Goal: Download file/media

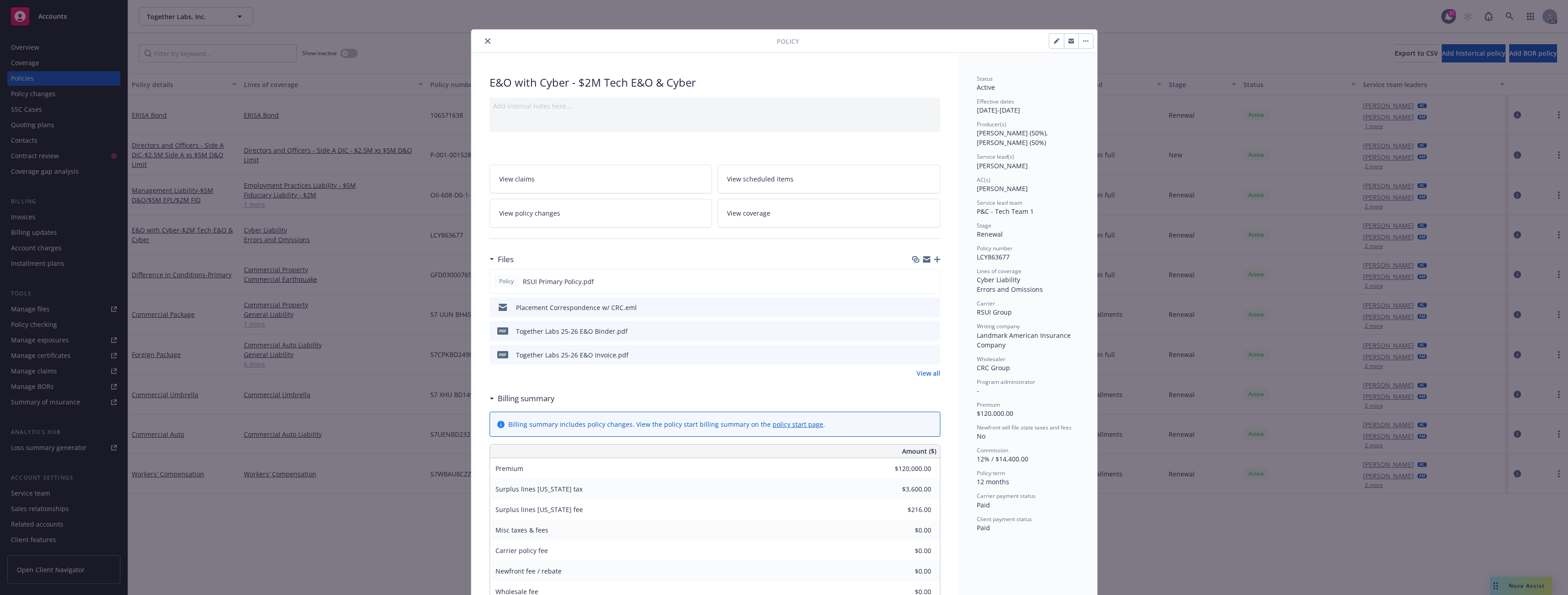
click at [483, 37] on button "close" at bounding box center [488, 41] width 11 height 11
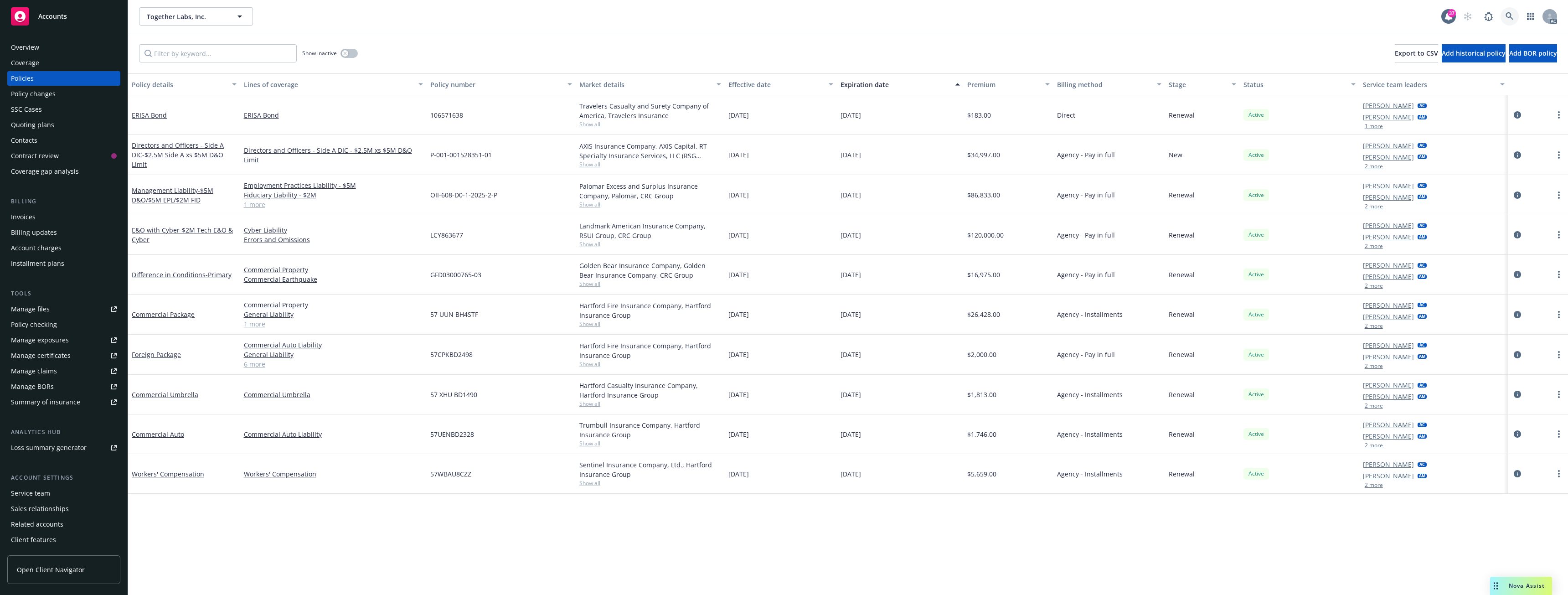
click at [1509, 17] on icon at bounding box center [1509, 16] width 8 height 8
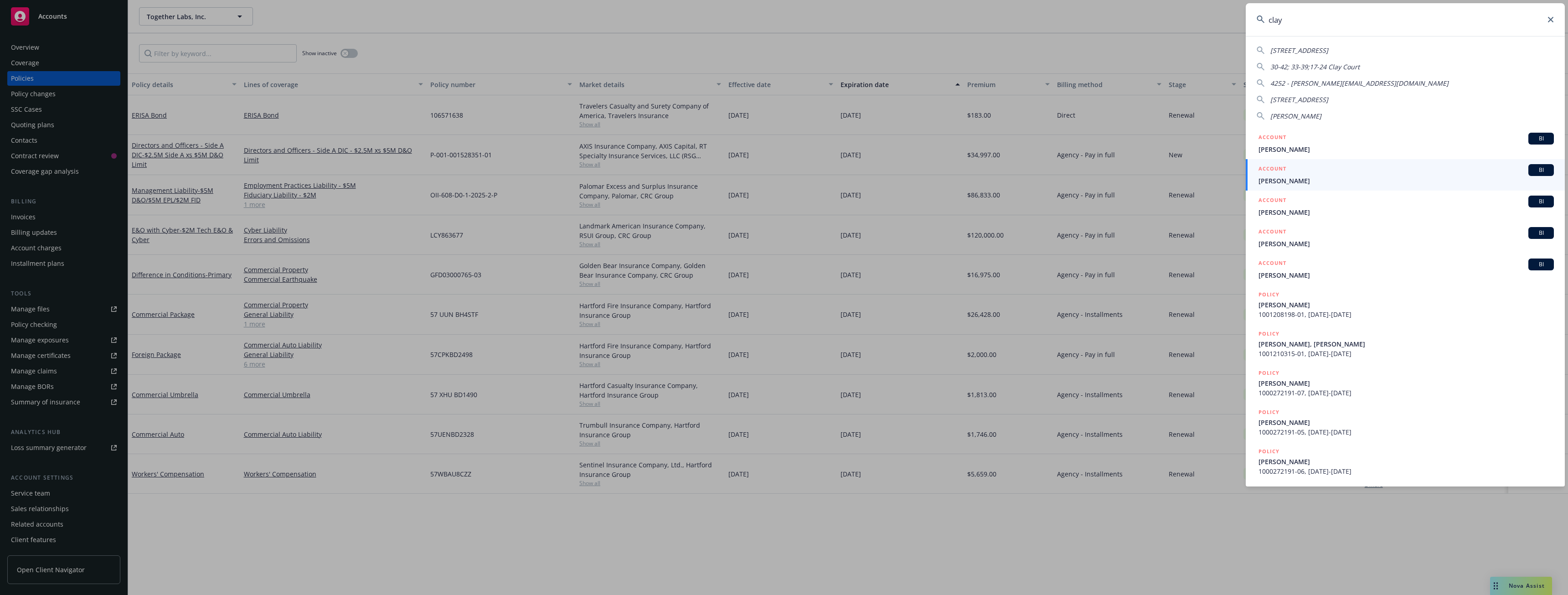
type input "clay"
click at [1295, 19] on input "clay" at bounding box center [1405, 19] width 319 height 33
click at [1342, 18] on input "clay" at bounding box center [1405, 19] width 319 height 33
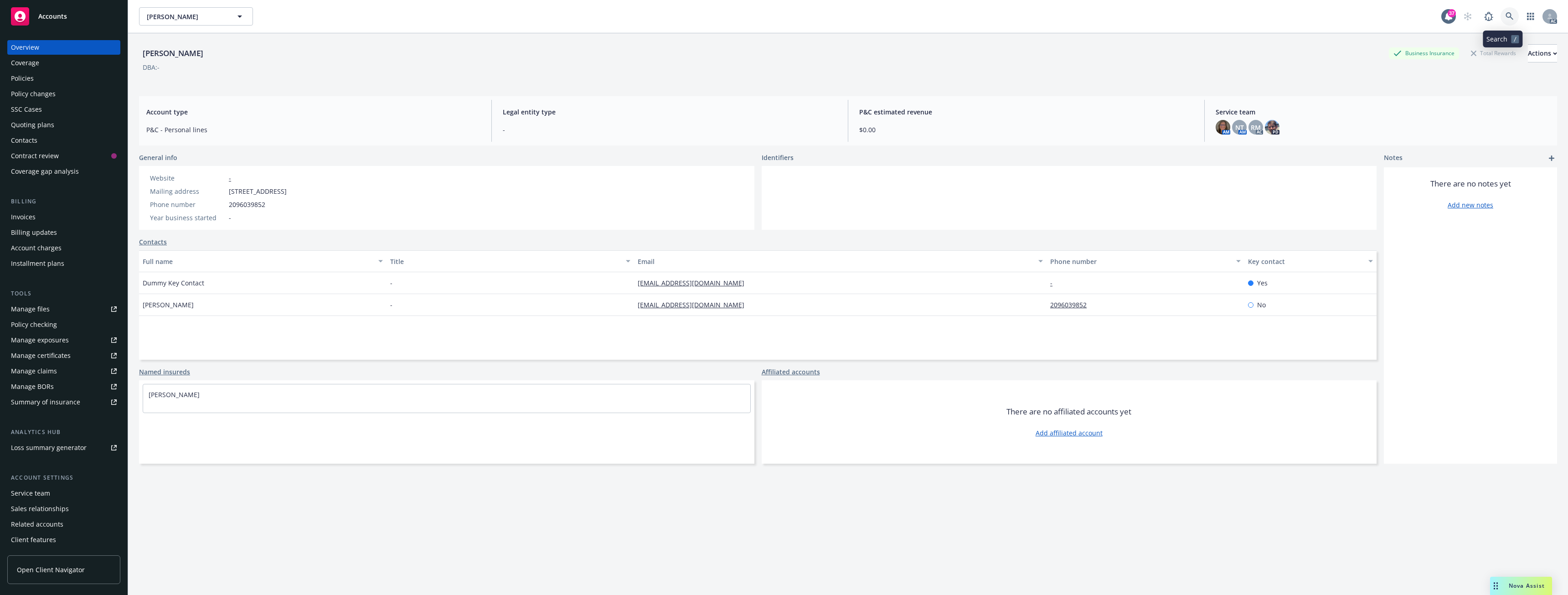
click at [1505, 18] on icon at bounding box center [1509, 16] width 8 height 8
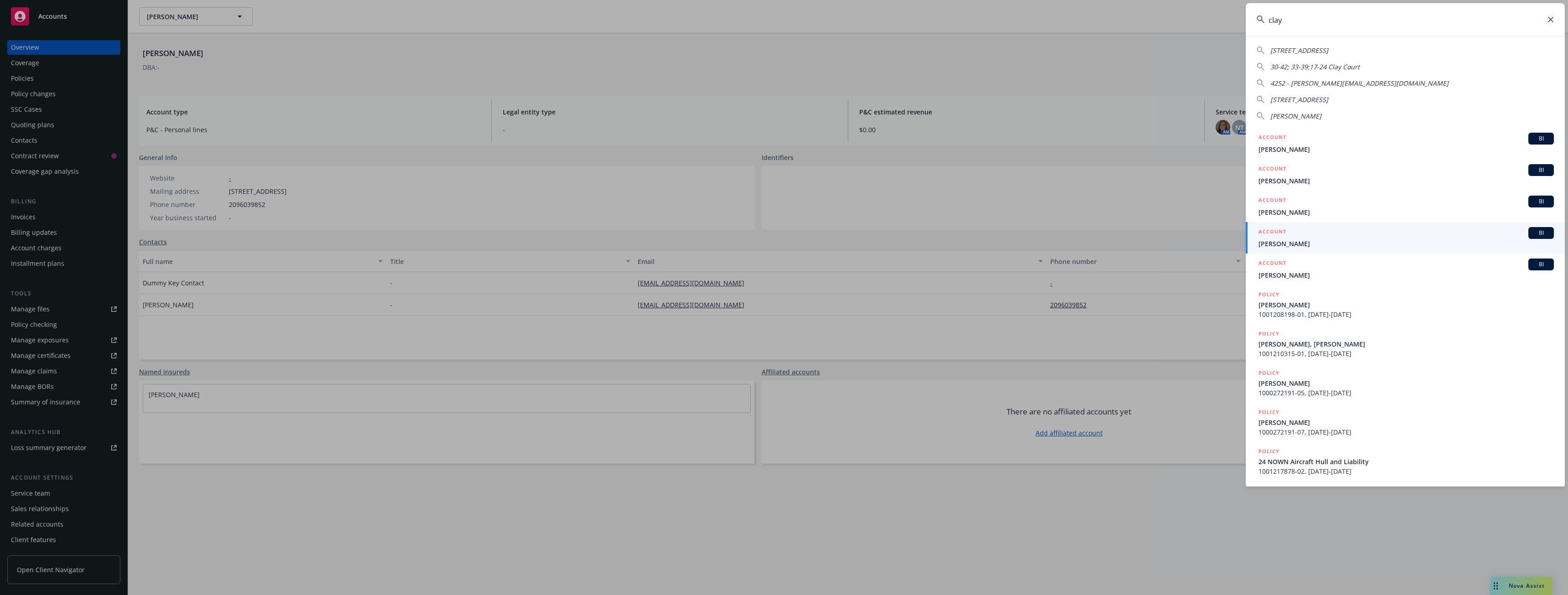
click at [1288, 37] on div "[STREET_ADDRESS] 30-42; 33-39;17-24 Clay Court 4252 - [PERSON_NAME][EMAIL_ADDRE…" at bounding box center [1405, 261] width 319 height 451
click at [1286, 24] on input "clay" at bounding box center [1405, 19] width 319 height 33
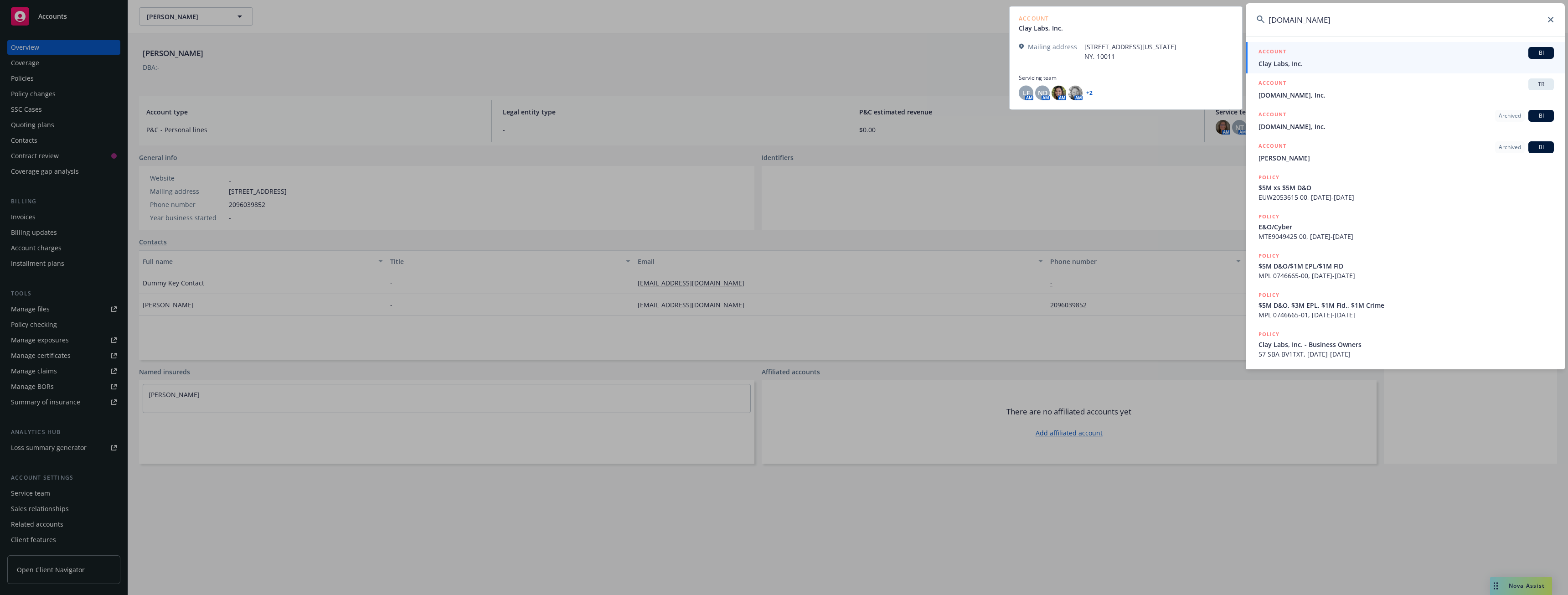
type input "[DOMAIN_NAME]"
click at [1295, 61] on span "Clay Labs, Inc." at bounding box center [1406, 64] width 295 height 10
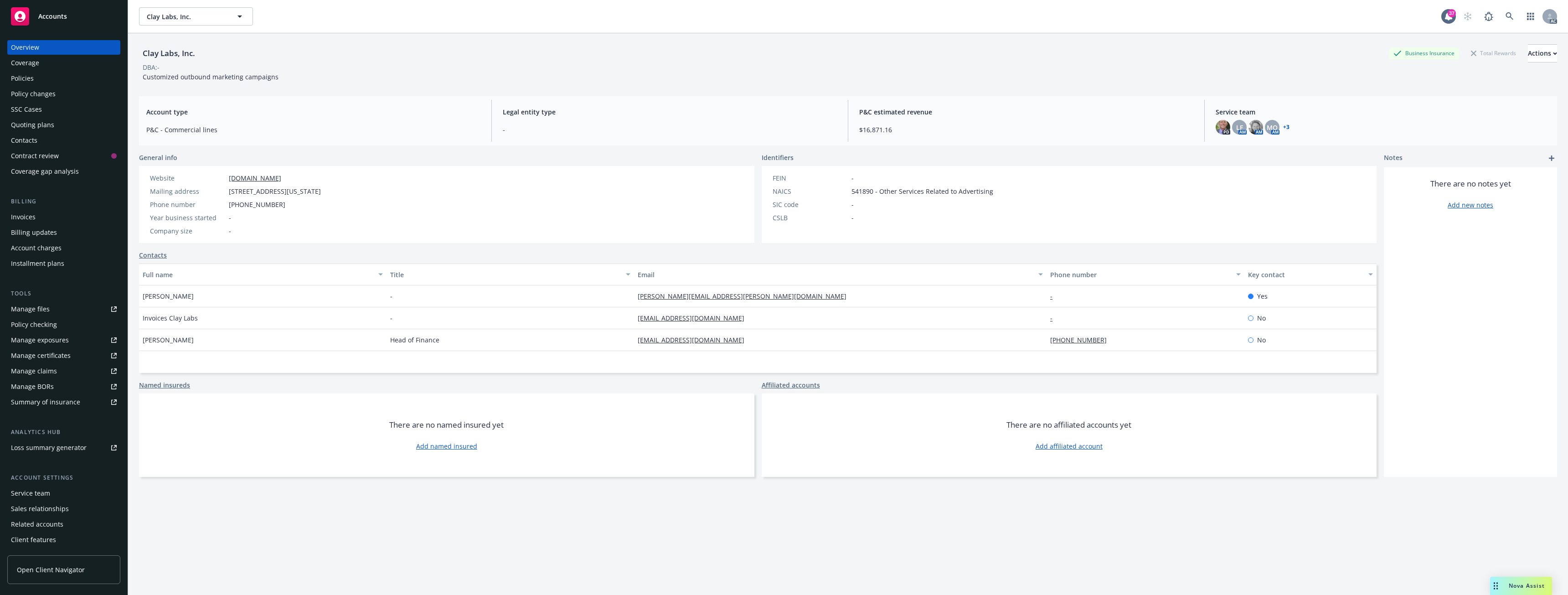
click at [38, 72] on div "Policies" at bounding box center [64, 79] width 106 height 15
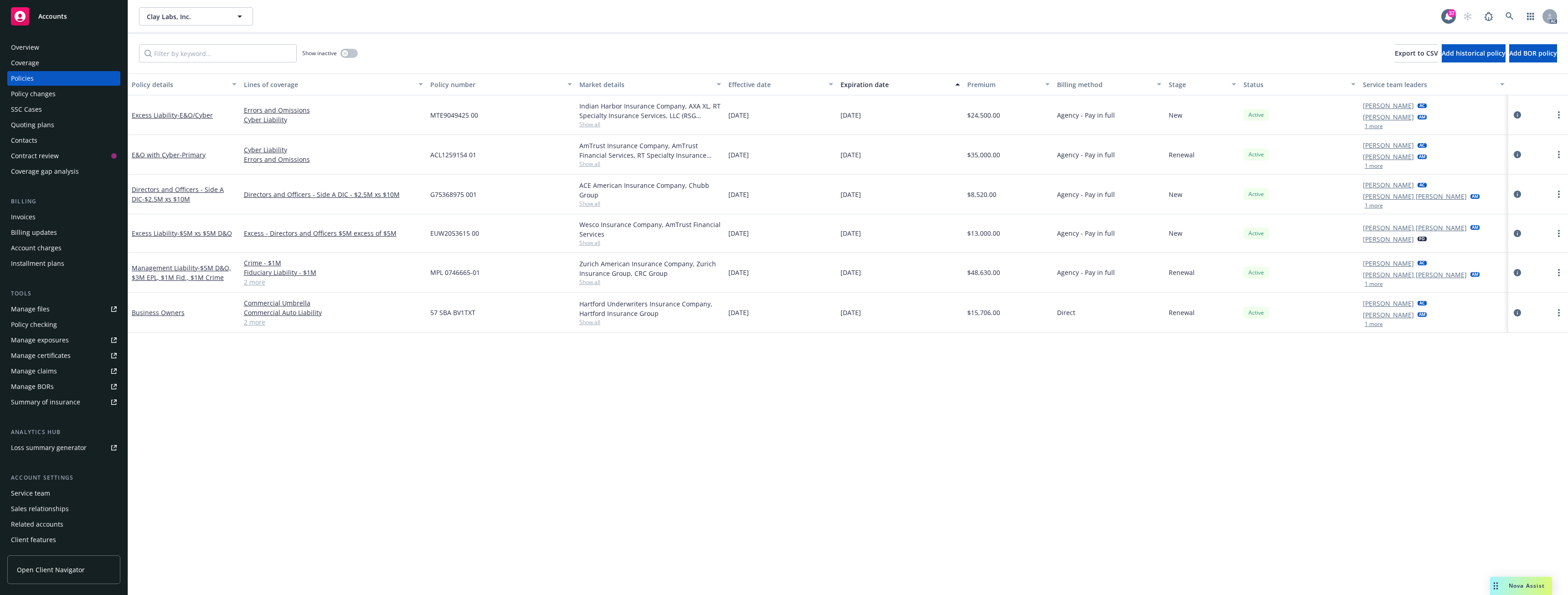
click at [1379, 164] on button "1 more" at bounding box center [1374, 166] width 18 height 5
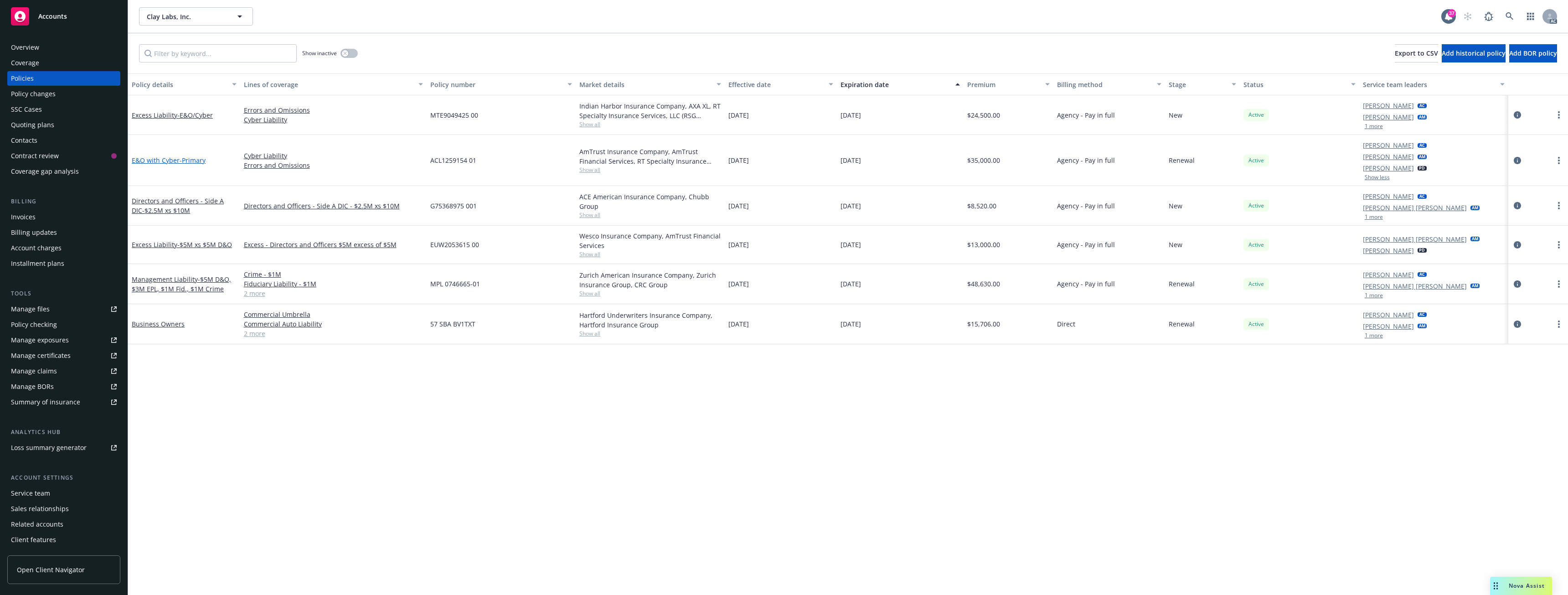
click at [192, 157] on span "- Primary" at bounding box center [192, 160] width 26 height 9
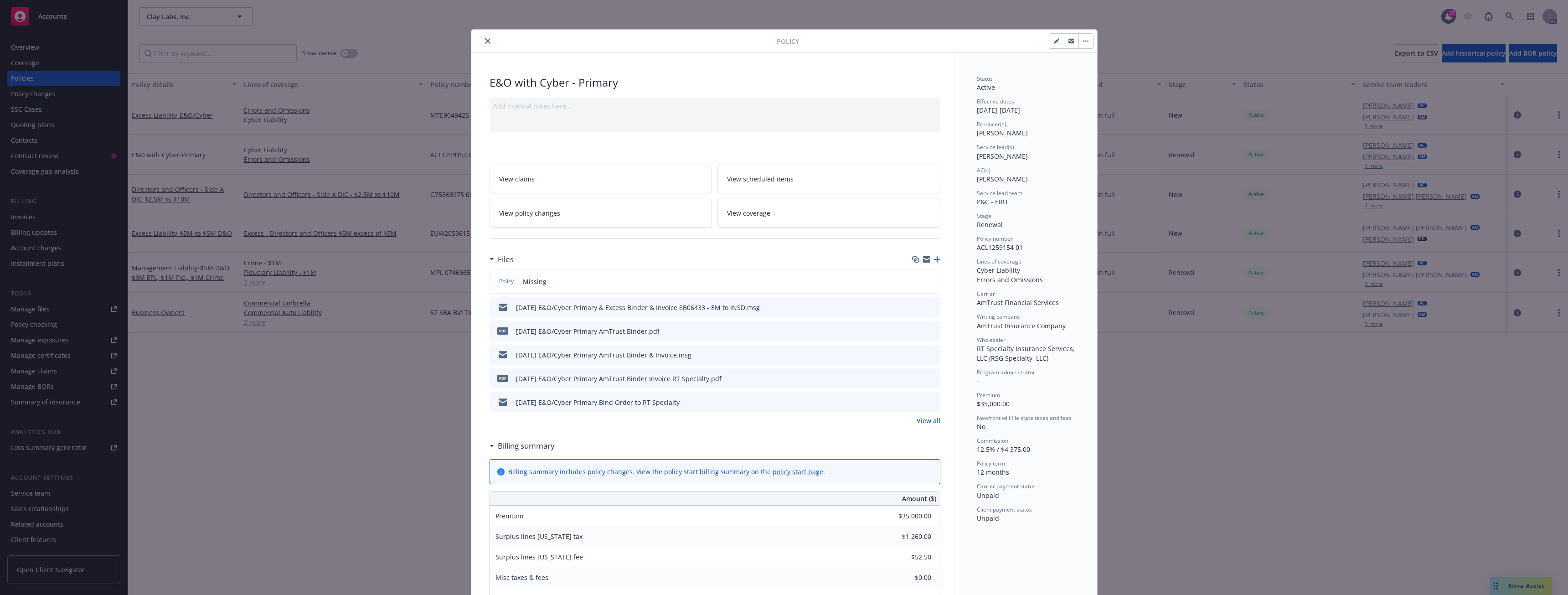
click at [485, 41] on icon "close" at bounding box center [488, 41] width 5 height 5
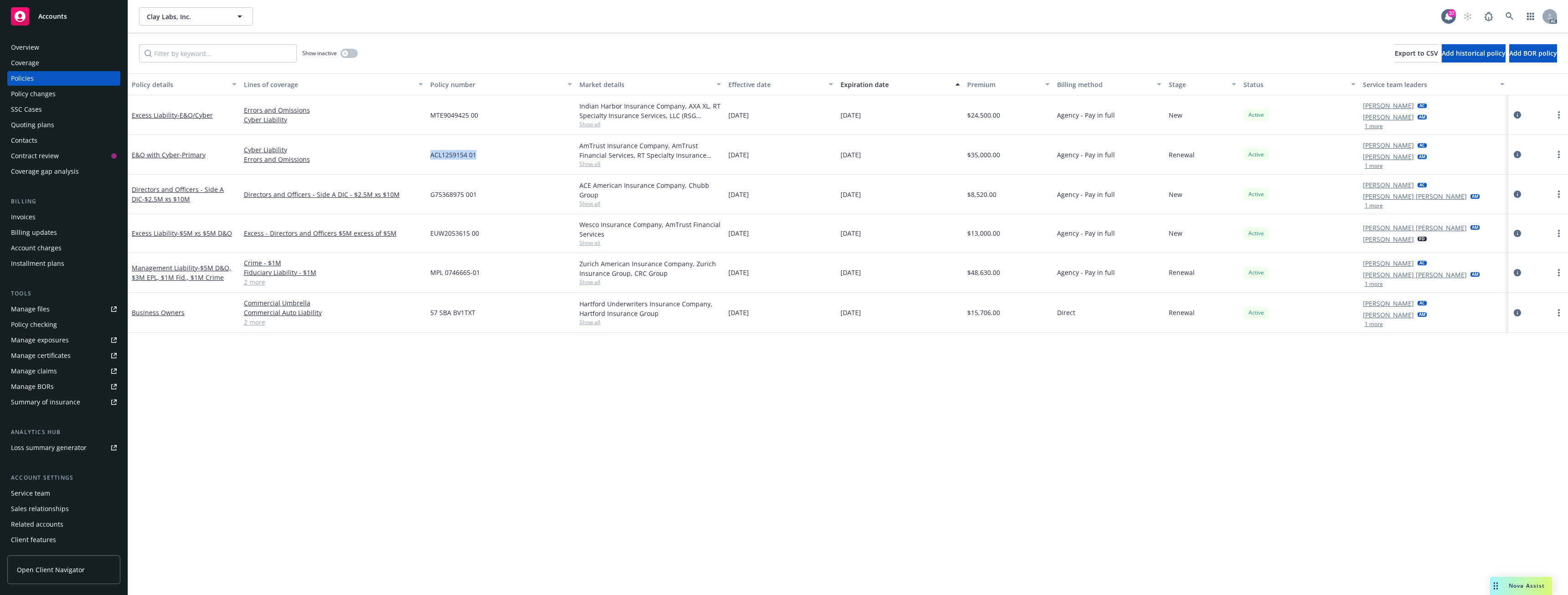
drag, startPoint x: 431, startPoint y: 155, endPoint x: 484, endPoint y: 156, distance: 53.0
click at [484, 156] on div "ACL1259154 01" at bounding box center [501, 155] width 149 height 40
copy span "ACL1259154 01"
click at [187, 153] on span "- Primary" at bounding box center [192, 155] width 26 height 9
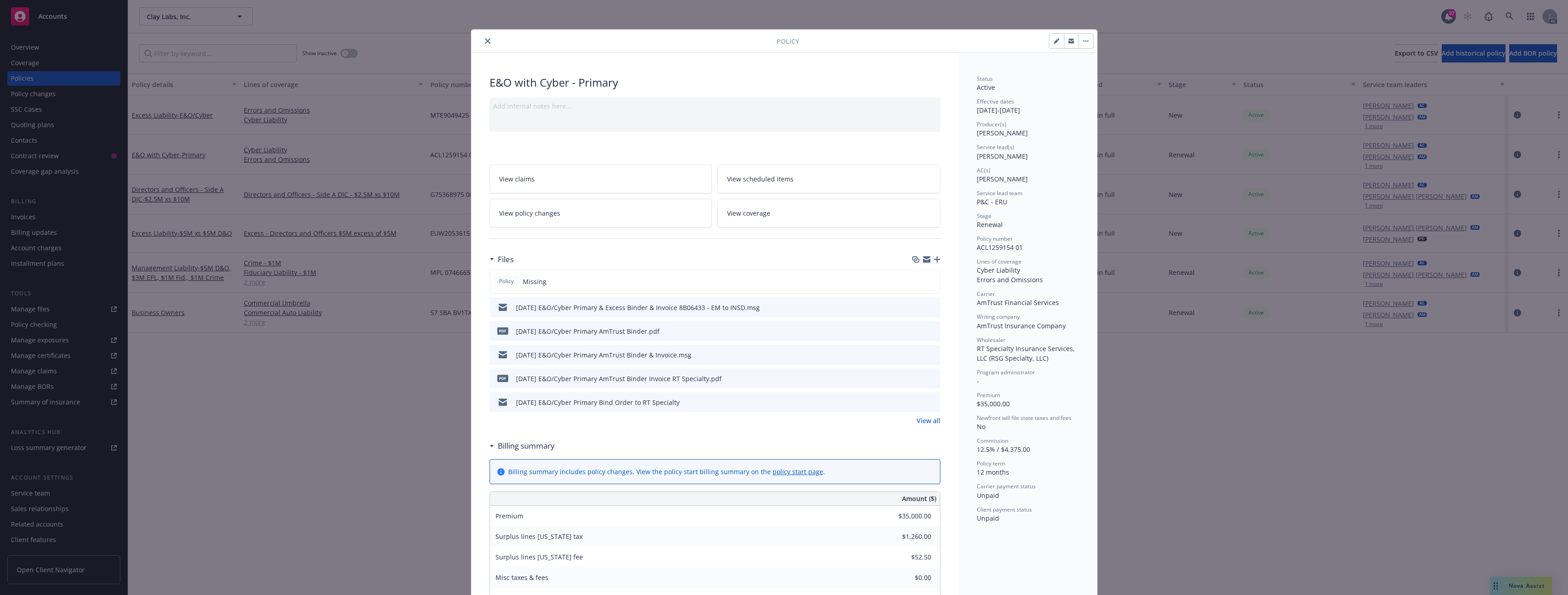
scroll to position [27, 0]
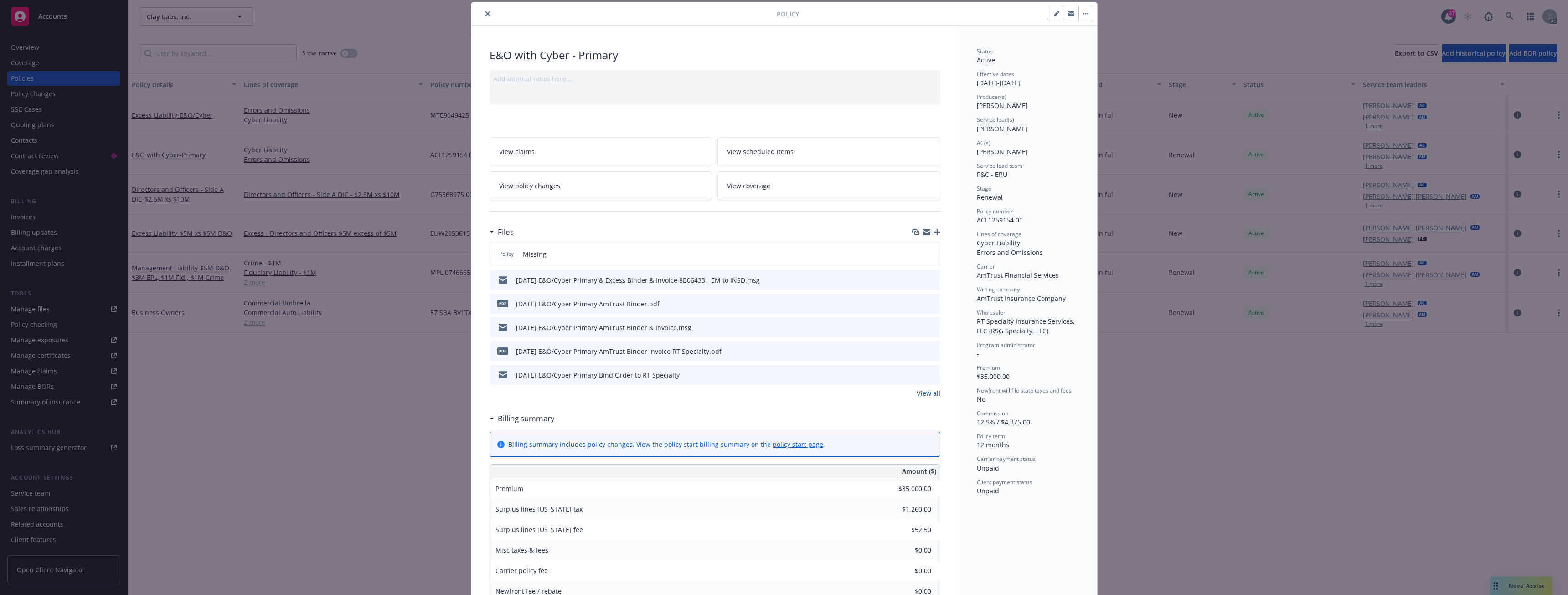
click at [485, 12] on icon "close" at bounding box center [488, 13] width 5 height 5
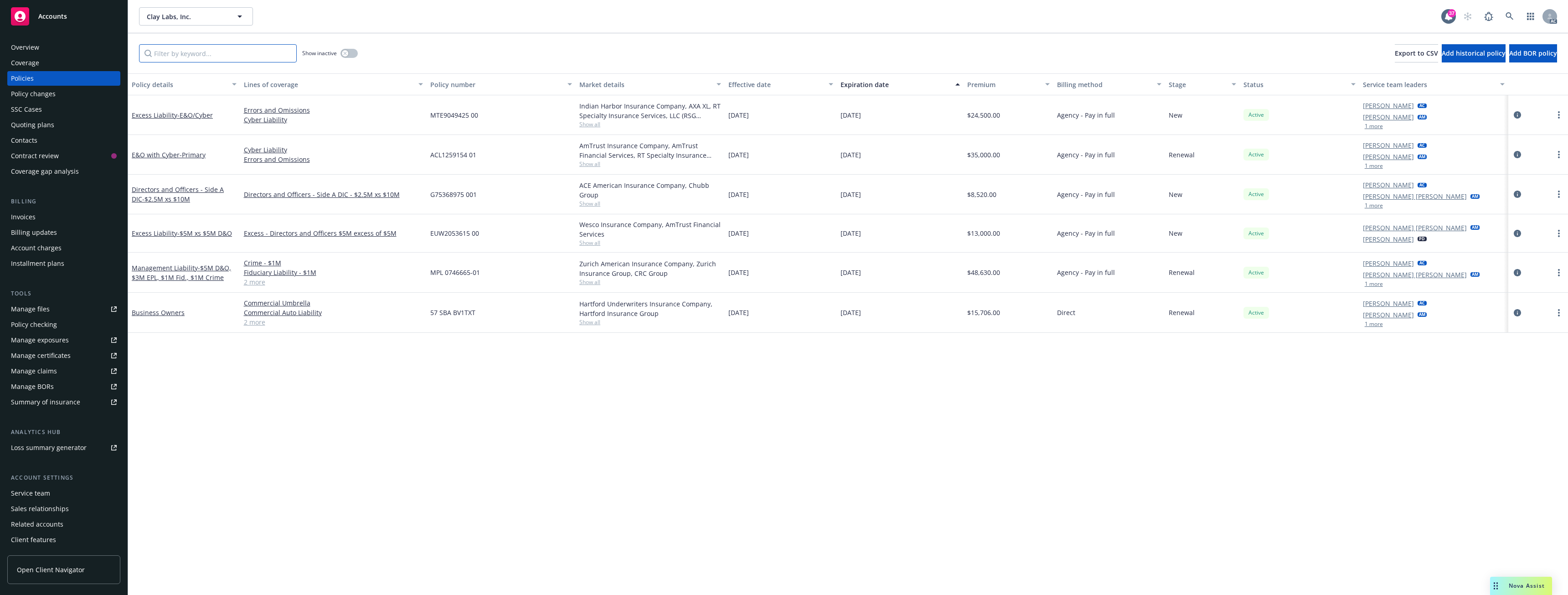
click at [203, 53] on input "Filter by keyword..." at bounding box center [217, 54] width 158 height 18
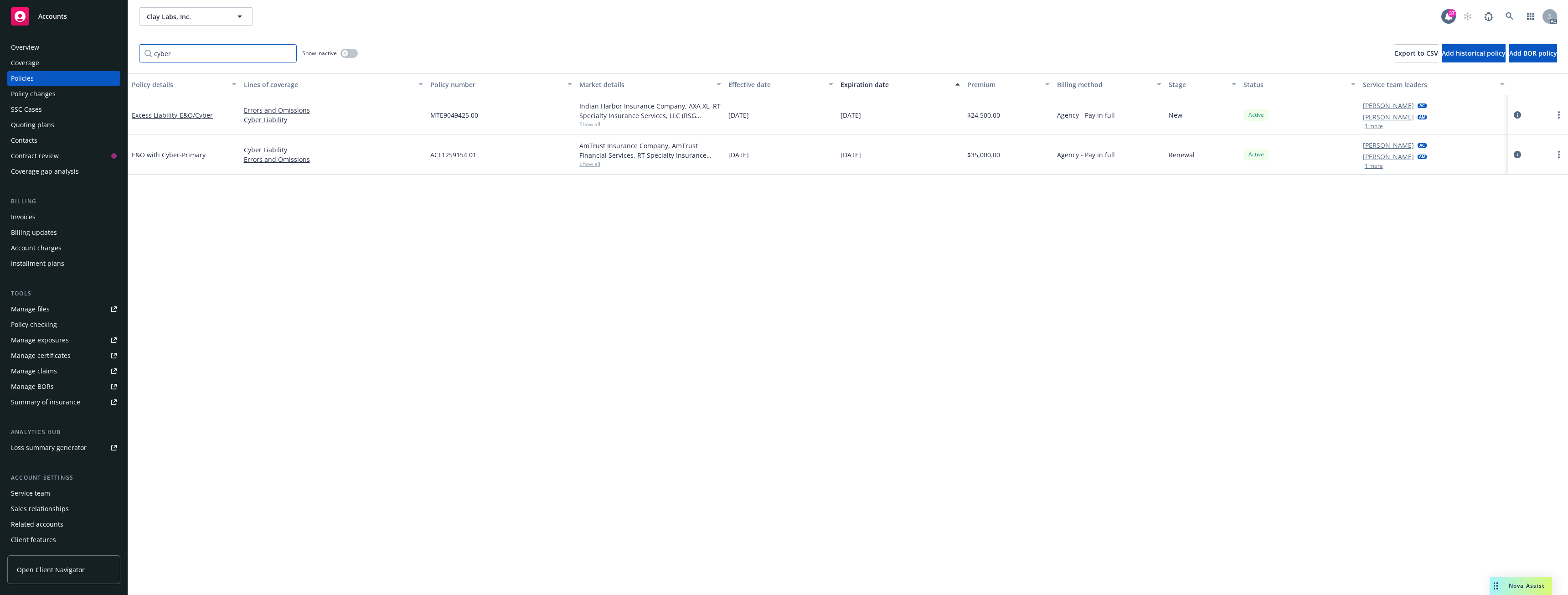
type input "cyber"
click at [354, 53] on button "button" at bounding box center [349, 53] width 17 height 9
click at [173, 194] on link "E&O with Cyber - Primary" at bounding box center [168, 194] width 74 height 9
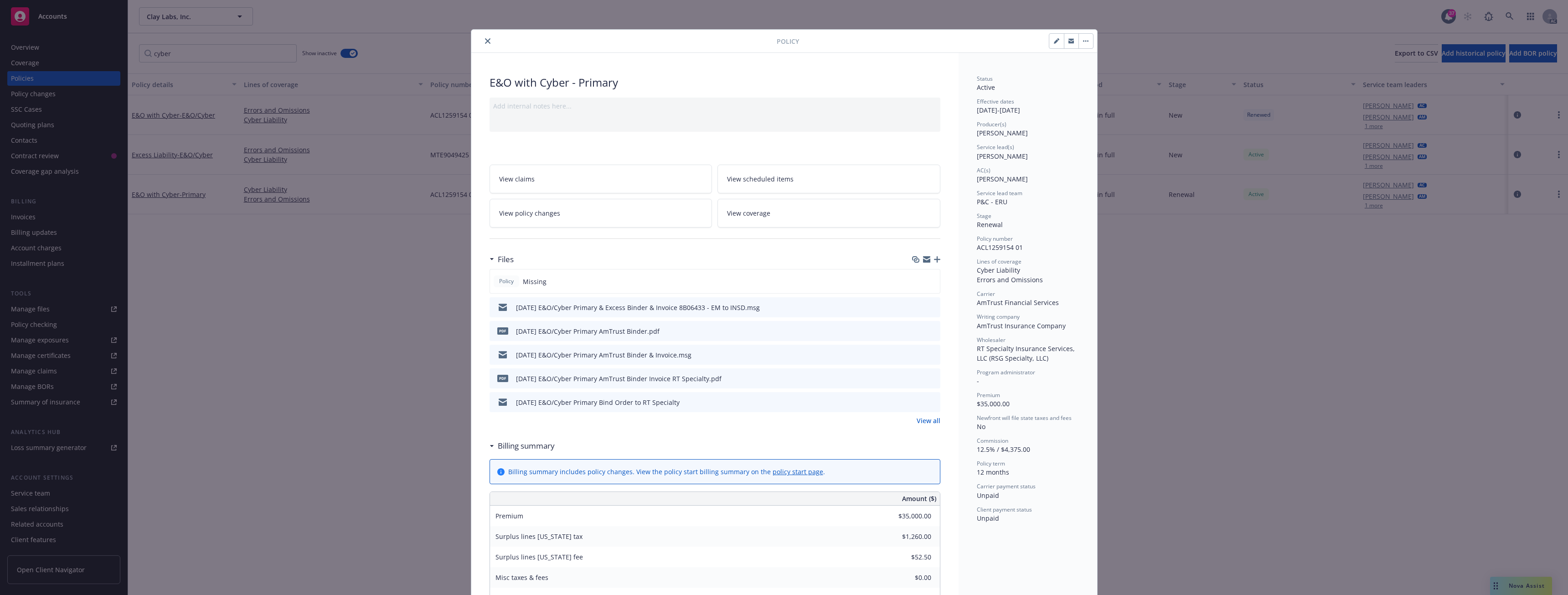
scroll to position [27, 0]
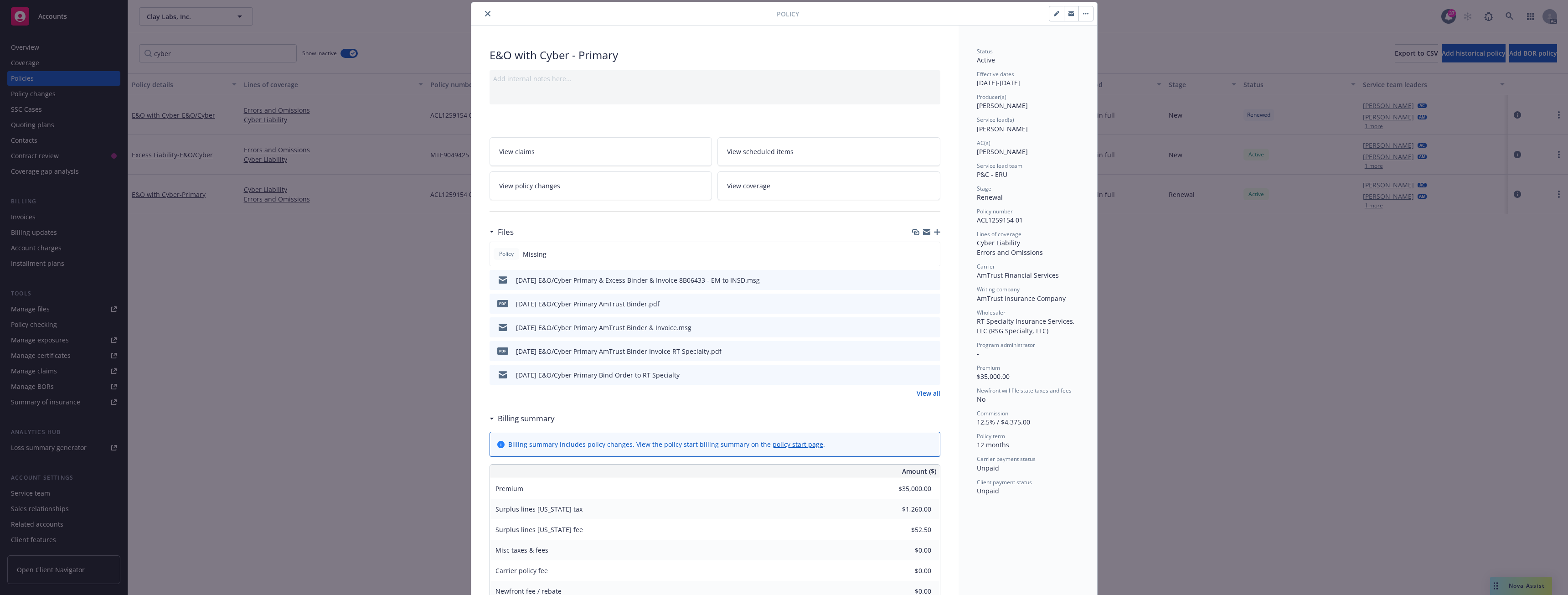
click at [485, 12] on icon "close" at bounding box center [488, 13] width 5 height 5
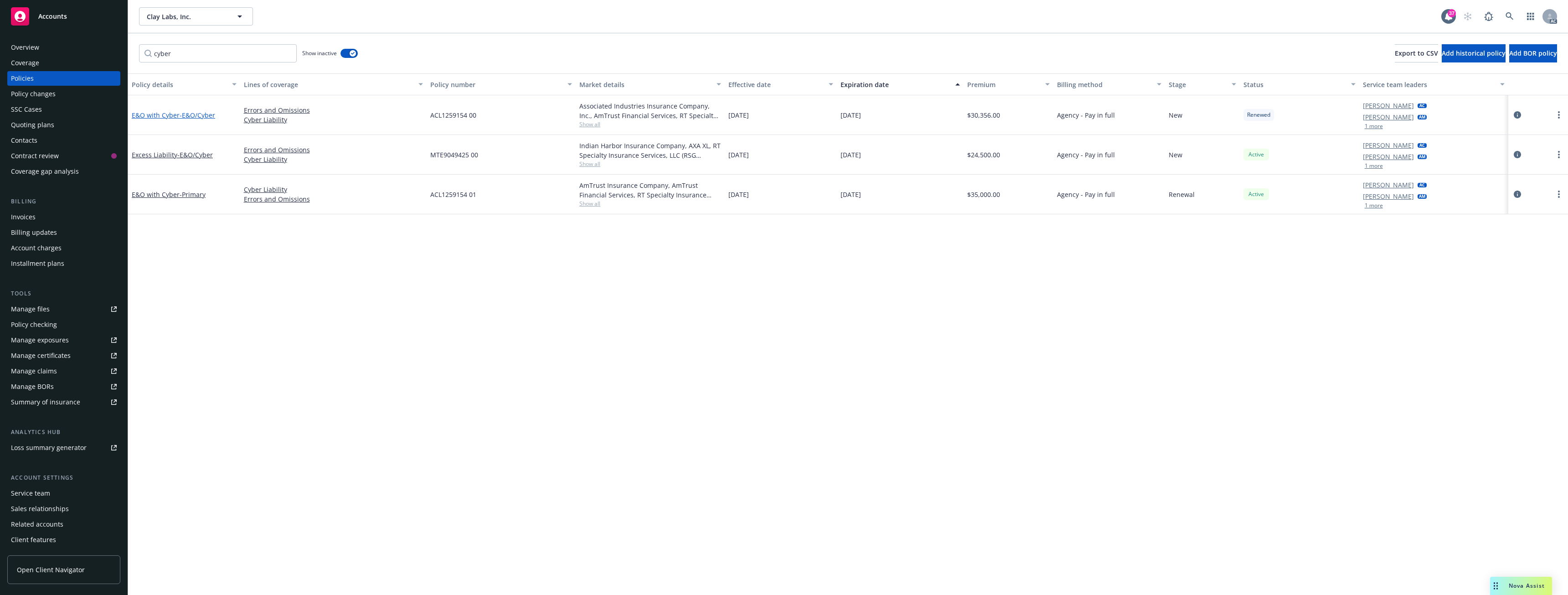
click at [196, 113] on span "- E&O/Cyber" at bounding box center [197, 115] width 35 height 9
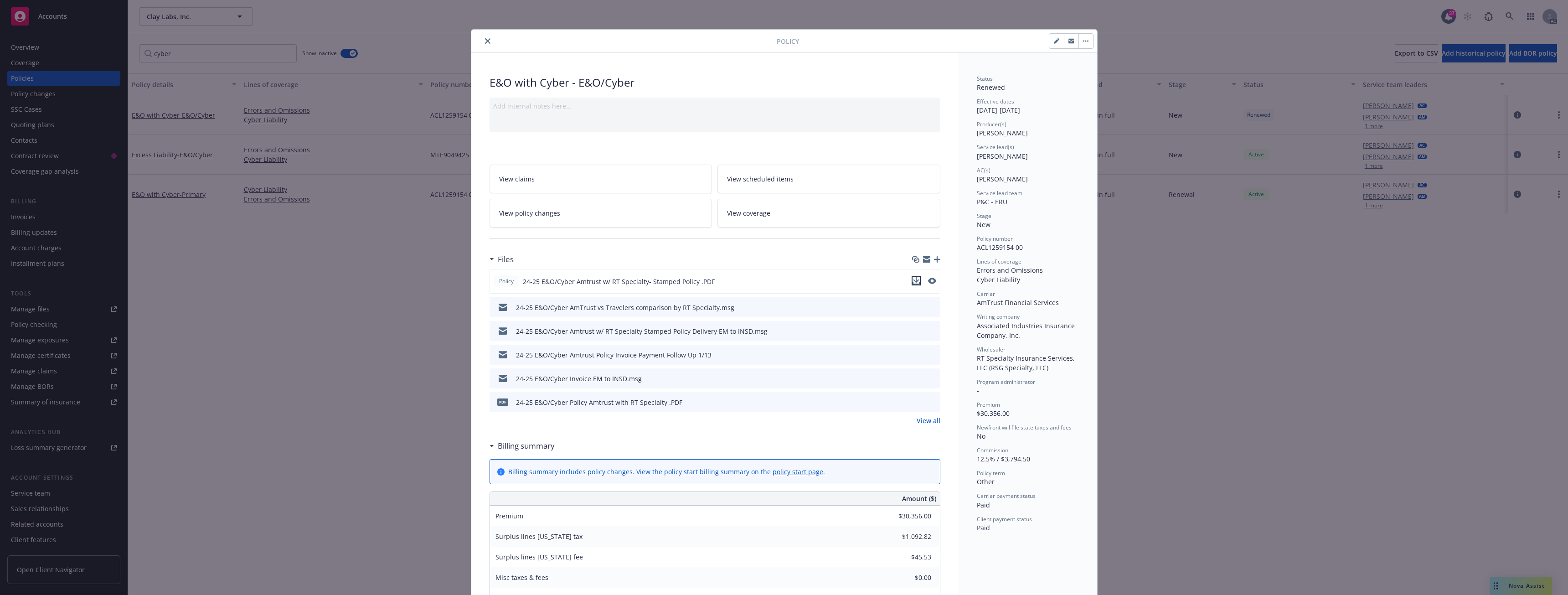
click at [912, 281] on icon "download file" at bounding box center [916, 281] width 7 height 7
